Goal: Book appointment/travel/reservation

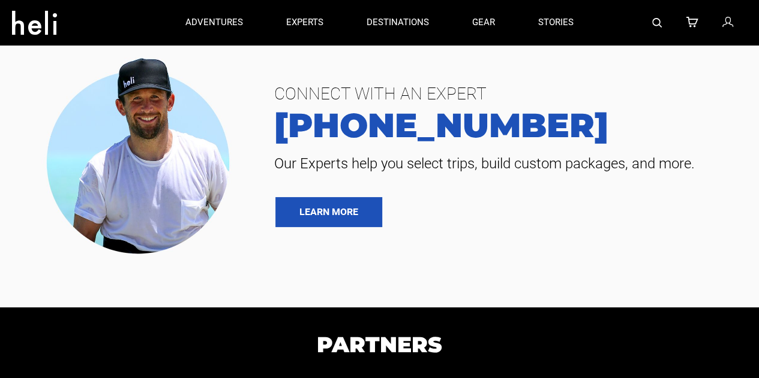
type input "Bike"
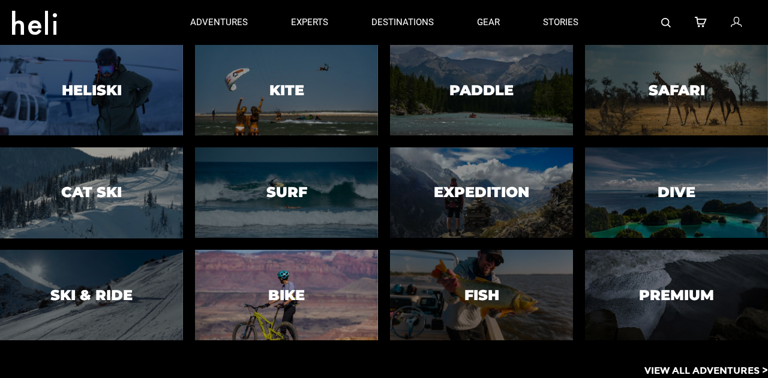
click at [308, 291] on div at bounding box center [286, 295] width 187 height 92
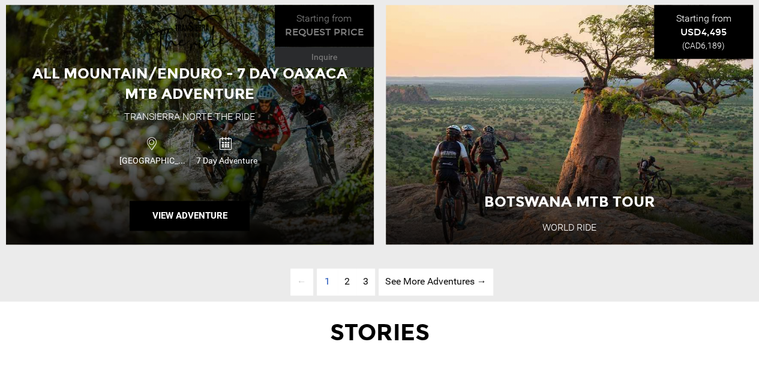
scroll to position [3058, 0]
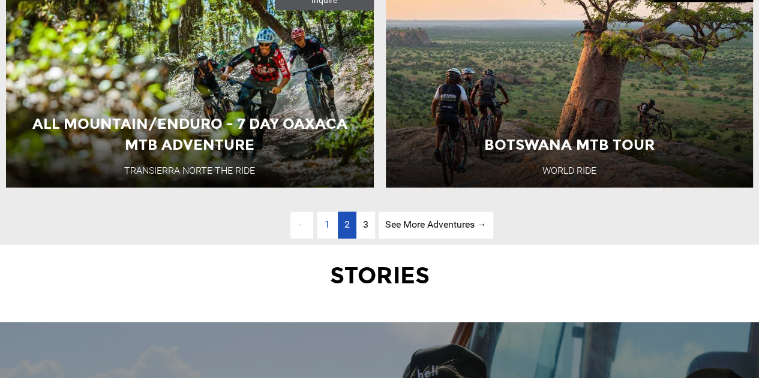
click at [347, 228] on span "2" at bounding box center [346, 224] width 5 height 11
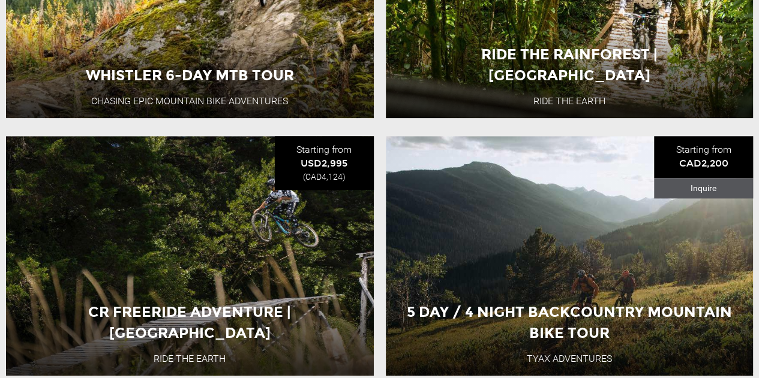
scroll to position [3009, 0]
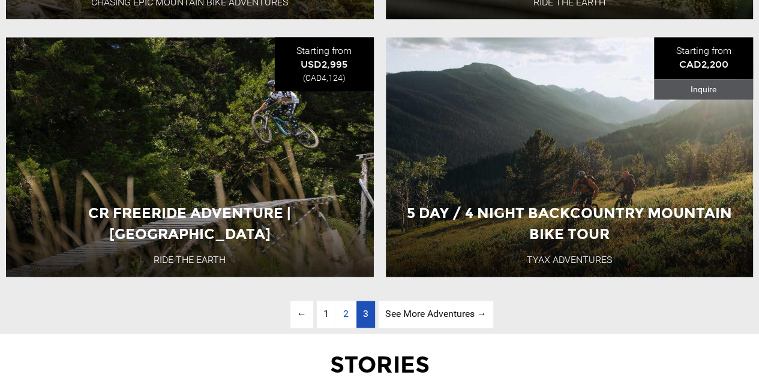
click at [363, 315] on span "3" at bounding box center [365, 313] width 5 height 11
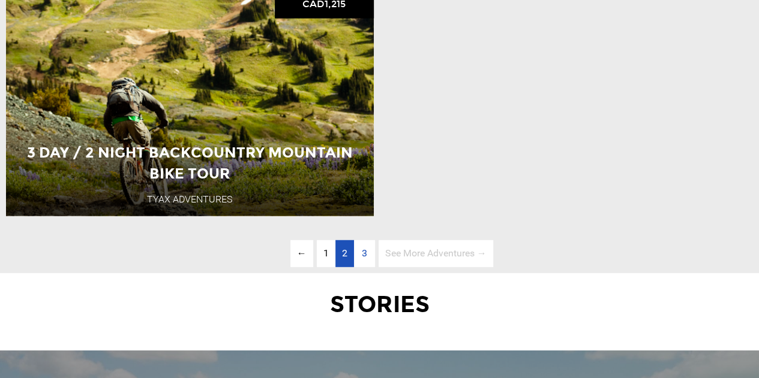
scroll to position [1529, 0]
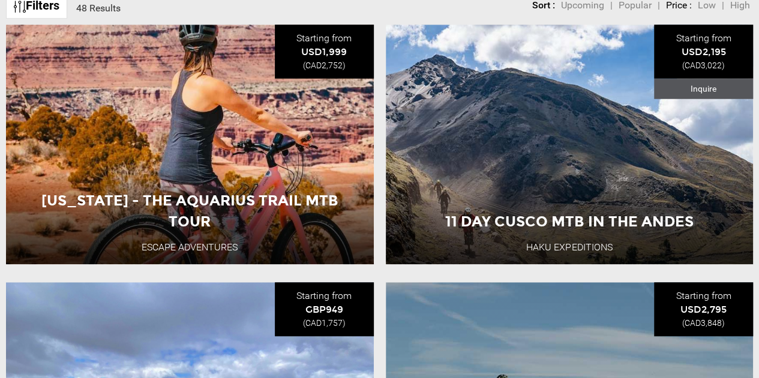
scroll to position [518, 0]
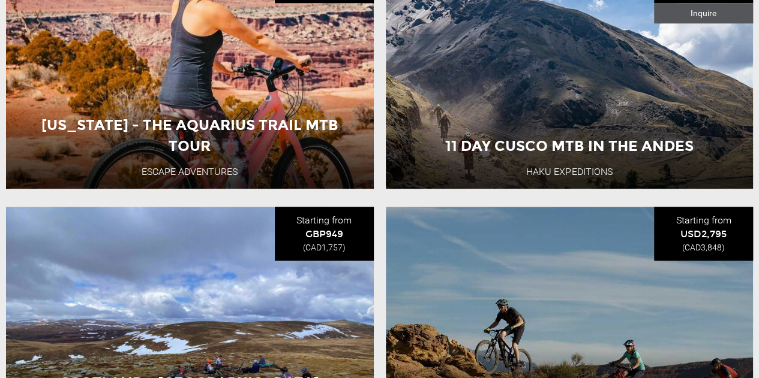
type input "Bike"
